Goal: Task Accomplishment & Management: Manage account settings

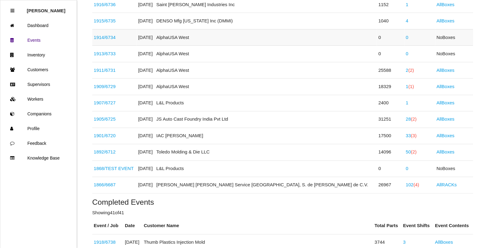
scroll to position [257, 0]
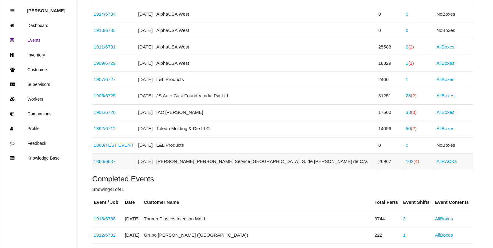
click at [406, 163] on link "102 (4)" at bounding box center [412, 161] width 13 height 5
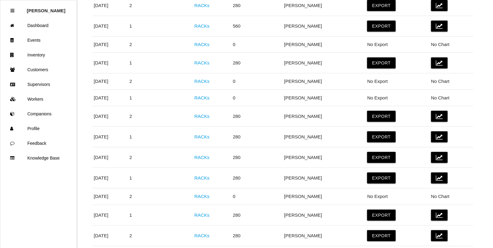
scroll to position [653, 0]
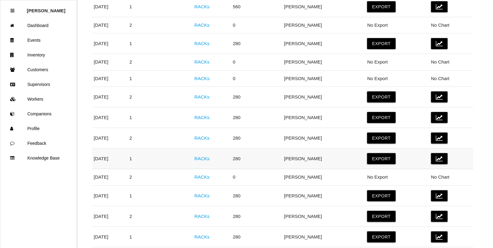
click at [209, 161] on link "RACKs" at bounding box center [201, 158] width 15 height 5
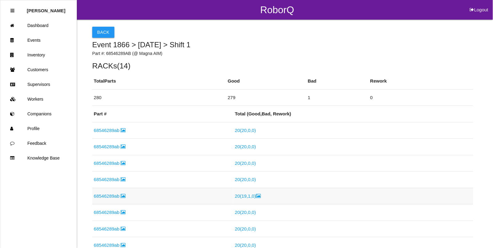
click at [105, 196] on link "68546289ab" at bounding box center [110, 196] width 32 height 5
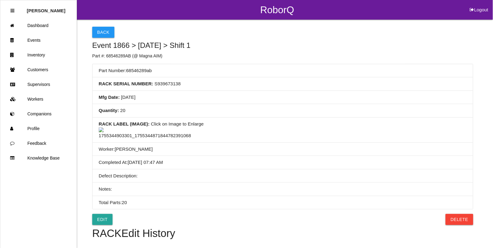
click at [154, 140] on img at bounding box center [145, 134] width 92 height 12
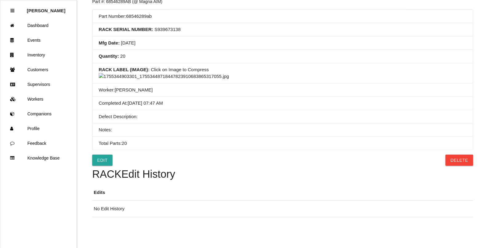
scroll to position [231, 0]
click at [229, 80] on img at bounding box center [164, 76] width 130 height 7
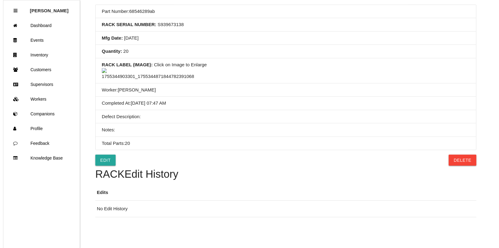
scroll to position [0, 0]
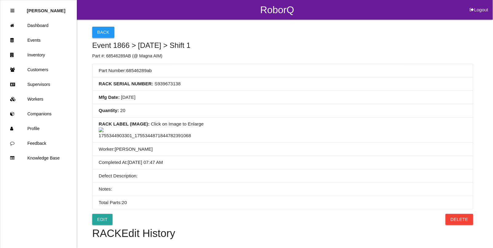
drag, startPoint x: 104, startPoint y: 33, endPoint x: 163, endPoint y: 99, distance: 88.6
click at [104, 33] on button "Back" at bounding box center [103, 32] width 22 height 11
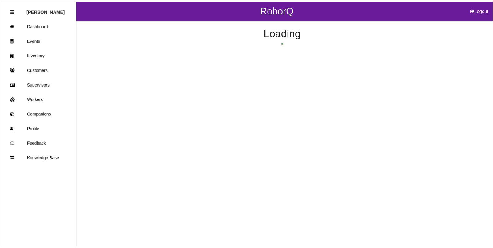
scroll to position [73, 0]
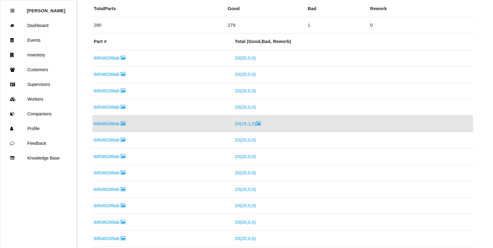
click at [237, 121] on td "20 ( 19 , 1 , 0 )" at bounding box center [353, 124] width 240 height 17
click at [242, 123] on link "20 ( 19 , 1 , 0 )" at bounding box center [248, 123] width 26 height 5
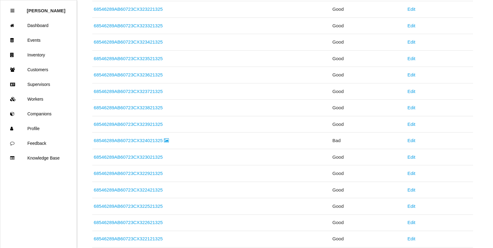
scroll to position [115, 0]
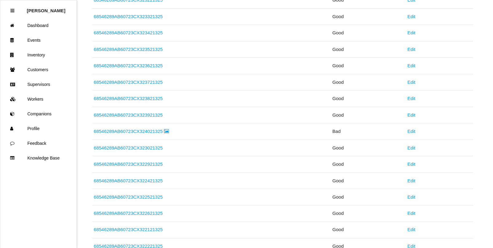
click at [140, 132] on link "68546289AB60723CX324021325" at bounding box center [131, 131] width 75 height 5
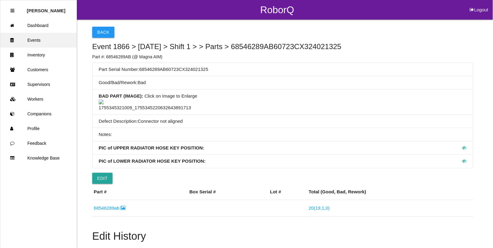
click at [35, 42] on link "Events" at bounding box center [38, 40] width 76 height 15
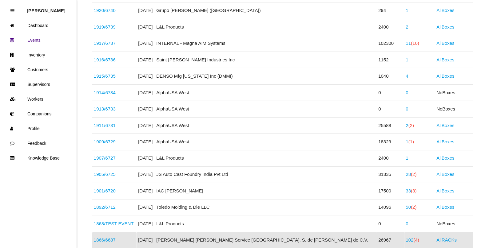
scroll to position [192, 0]
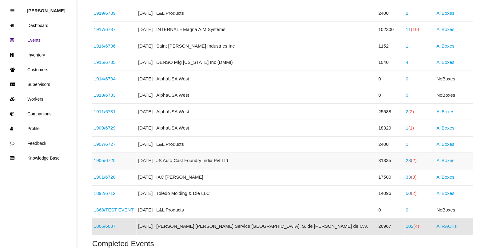
click at [411, 162] on span "(2)" at bounding box center [414, 160] width 6 height 5
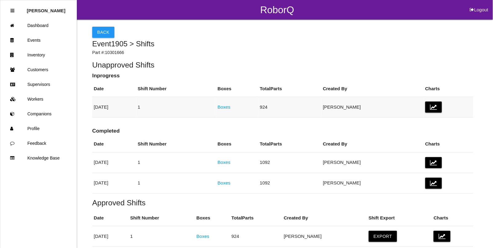
click at [231, 109] on link "Boxes" at bounding box center [224, 107] width 13 height 5
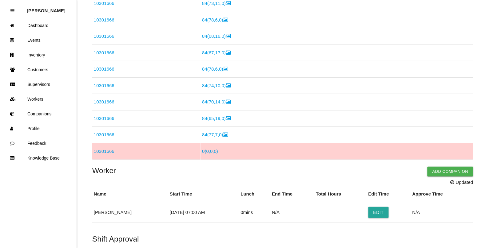
scroll to position [192, 0]
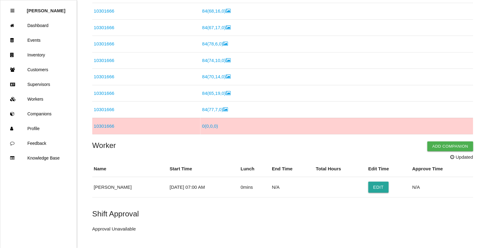
click at [109, 129] on link "10301666" at bounding box center [104, 126] width 21 height 5
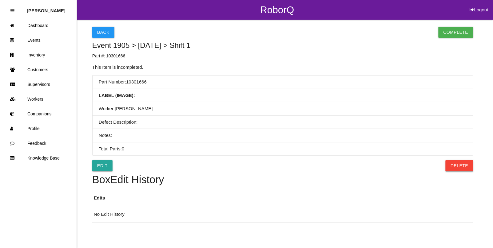
click at [467, 168] on button "Delete" at bounding box center [459, 166] width 27 height 11
click at [468, 167] on button "Confirm" at bounding box center [457, 166] width 31 height 11
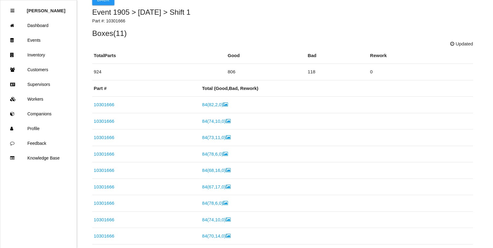
scroll to position [154, 0]
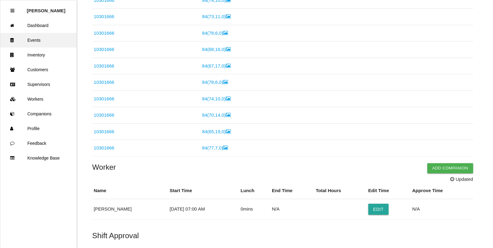
click at [36, 40] on link "Events" at bounding box center [38, 40] width 76 height 15
